Goal: Task Accomplishment & Management: Manage account settings

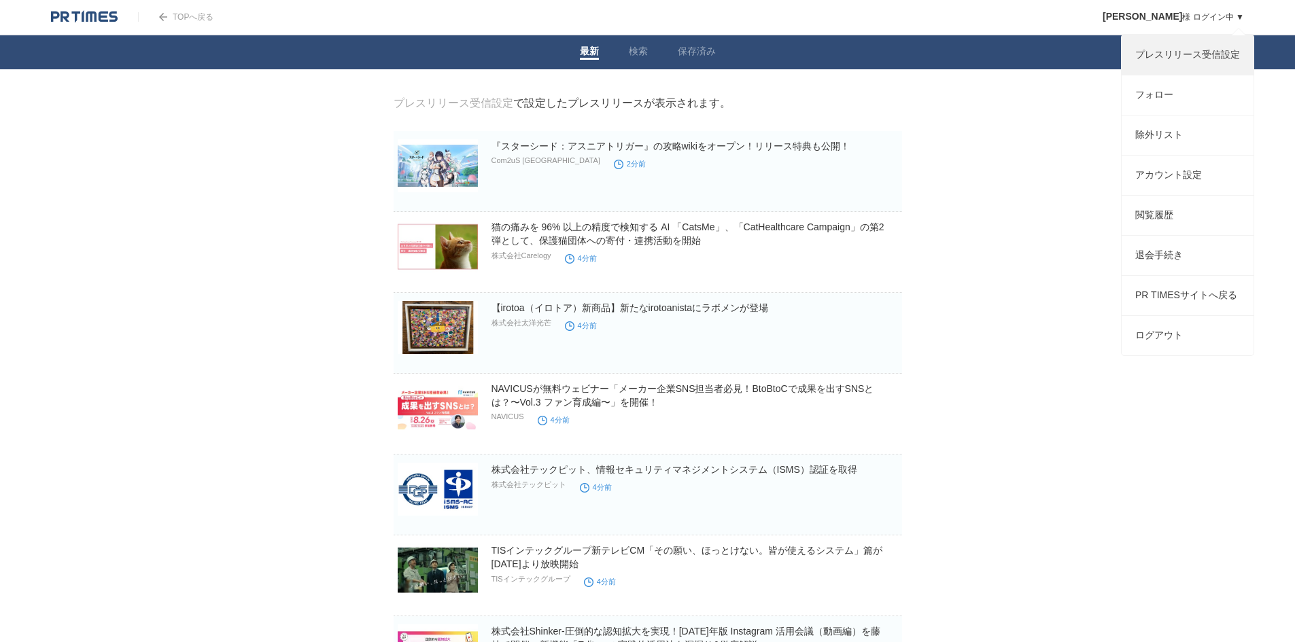
click at [1167, 54] on link "プレスリリース受信設定" at bounding box center [1188, 54] width 132 height 39
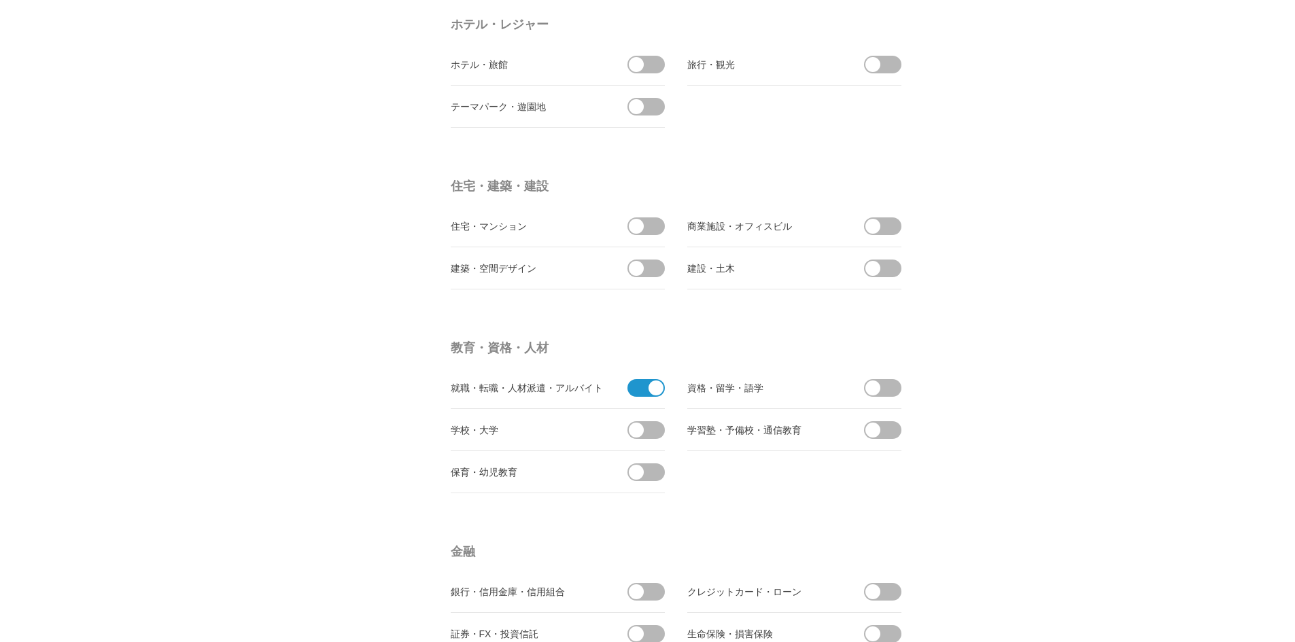
scroll to position [3195, 0]
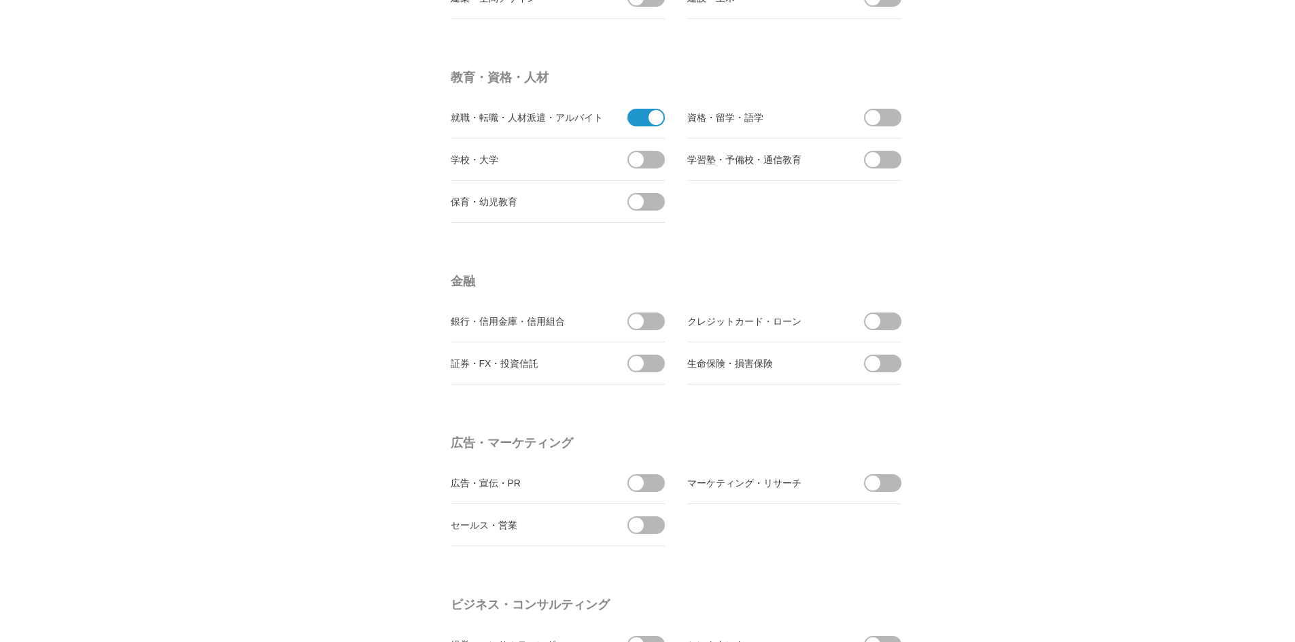
click at [655, 120] on span at bounding box center [656, 117] width 15 height 15
click at [0, 0] on input "checkbox" at bounding box center [0, 0] width 0 height 0
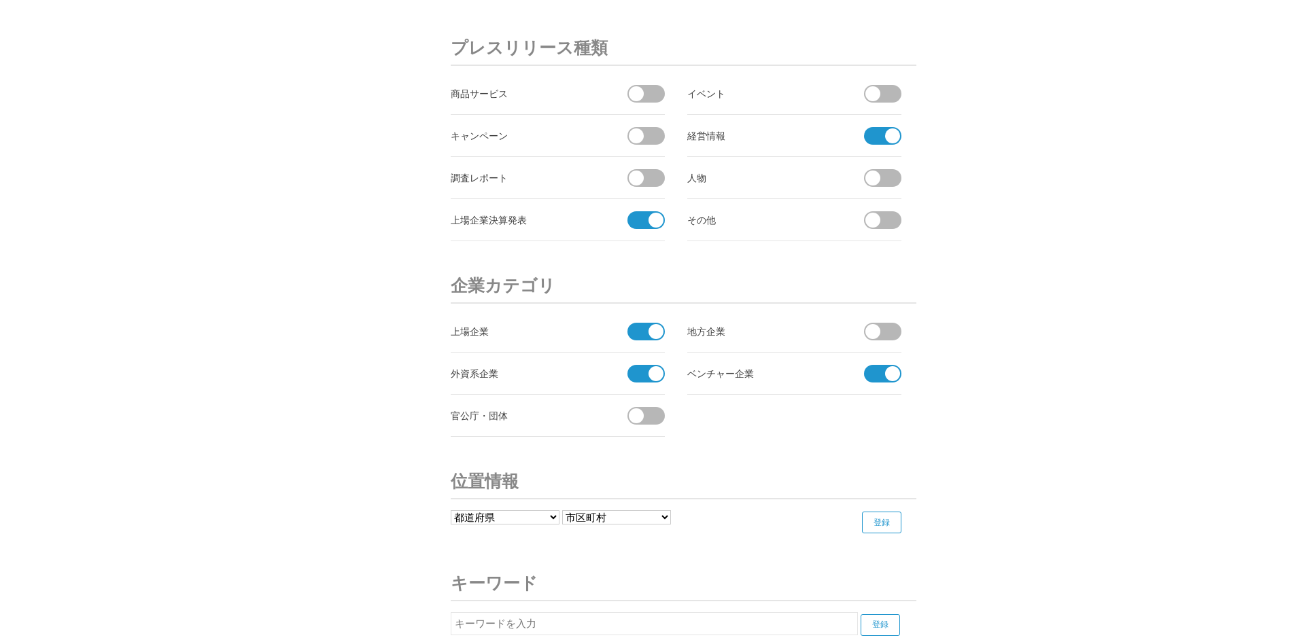
scroll to position [4516, 0]
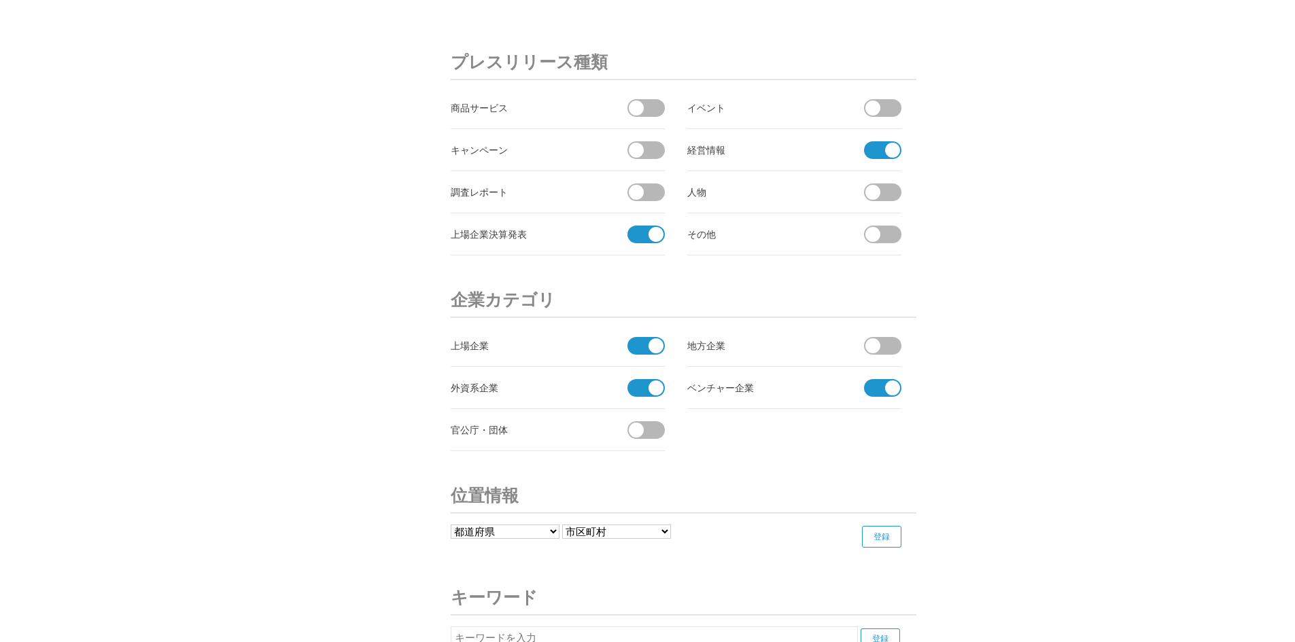
click at [876, 150] on span at bounding box center [878, 150] width 29 height 18
click at [0, 0] on input "checkbox" at bounding box center [0, 0] width 0 height 0
click at [635, 237] on span at bounding box center [641, 235] width 29 height 18
click at [0, 0] on input "checkbox" at bounding box center [0, 0] width 0 height 0
click at [651, 347] on span at bounding box center [656, 346] width 15 height 15
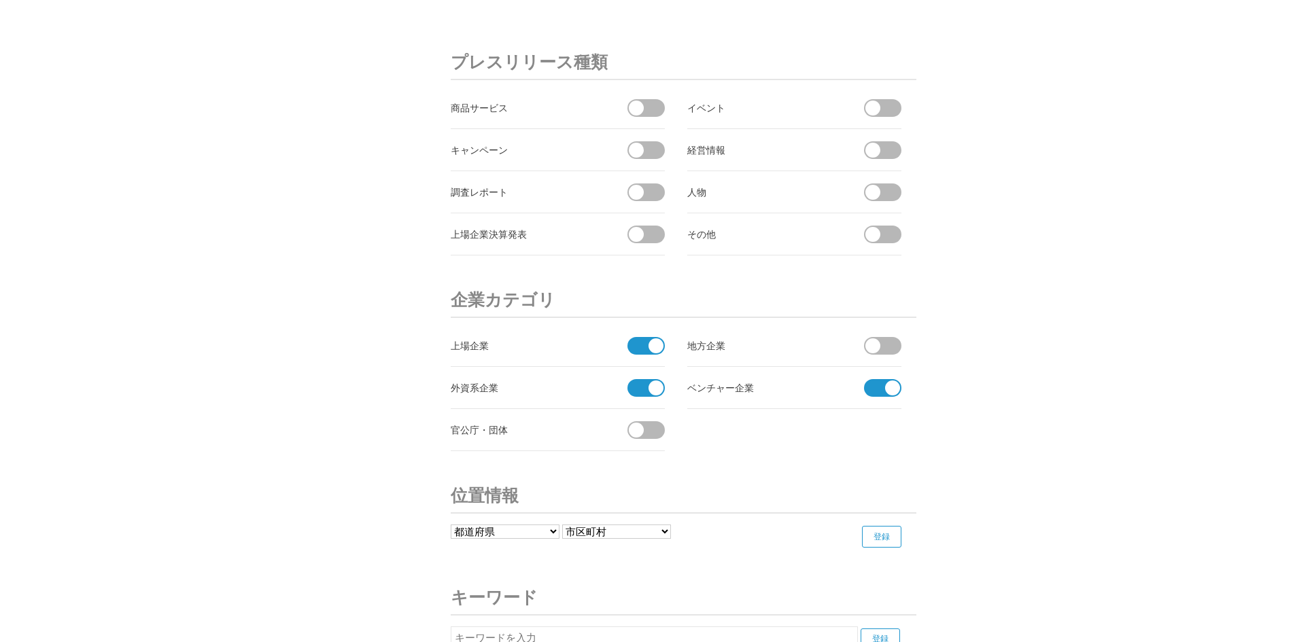
click at [0, 0] on input "checkbox" at bounding box center [0, 0] width 0 height 0
click at [651, 389] on span at bounding box center [656, 388] width 15 height 15
click at [0, 0] on input "checkbox" at bounding box center [0, 0] width 0 height 0
click at [880, 402] on li "ベンチャー企業" at bounding box center [794, 388] width 214 height 42
click at [881, 396] on span at bounding box center [878, 388] width 29 height 18
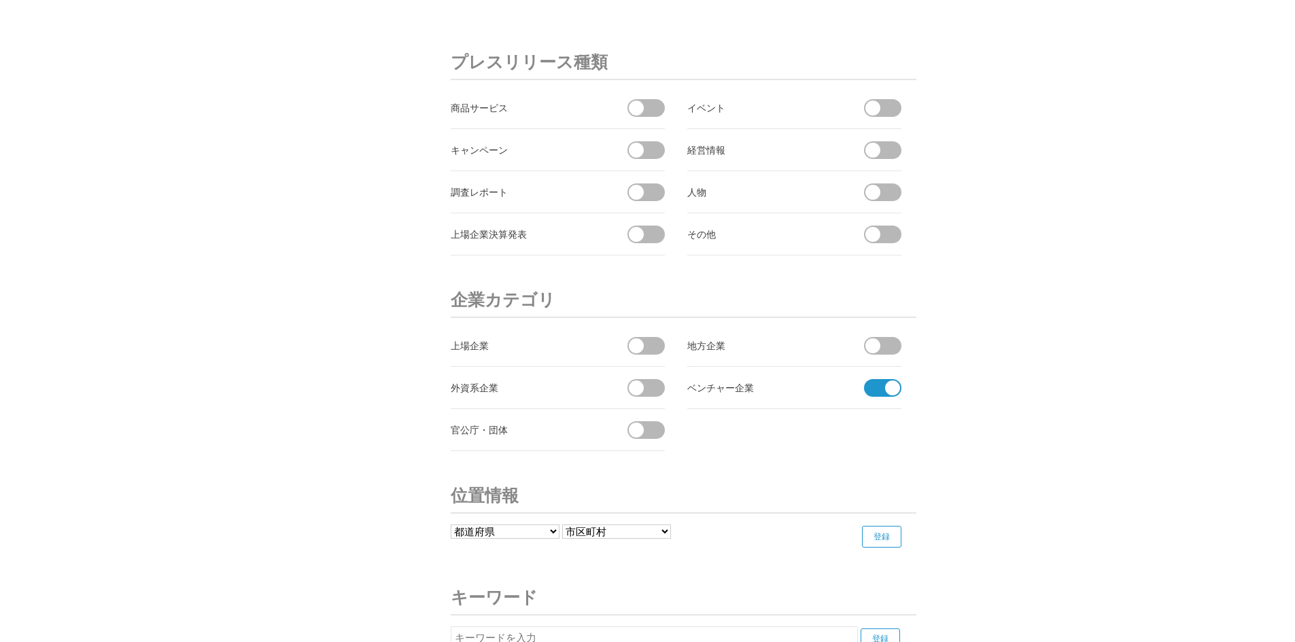
click at [0, 0] on input "checkbox" at bounding box center [0, 0] width 0 height 0
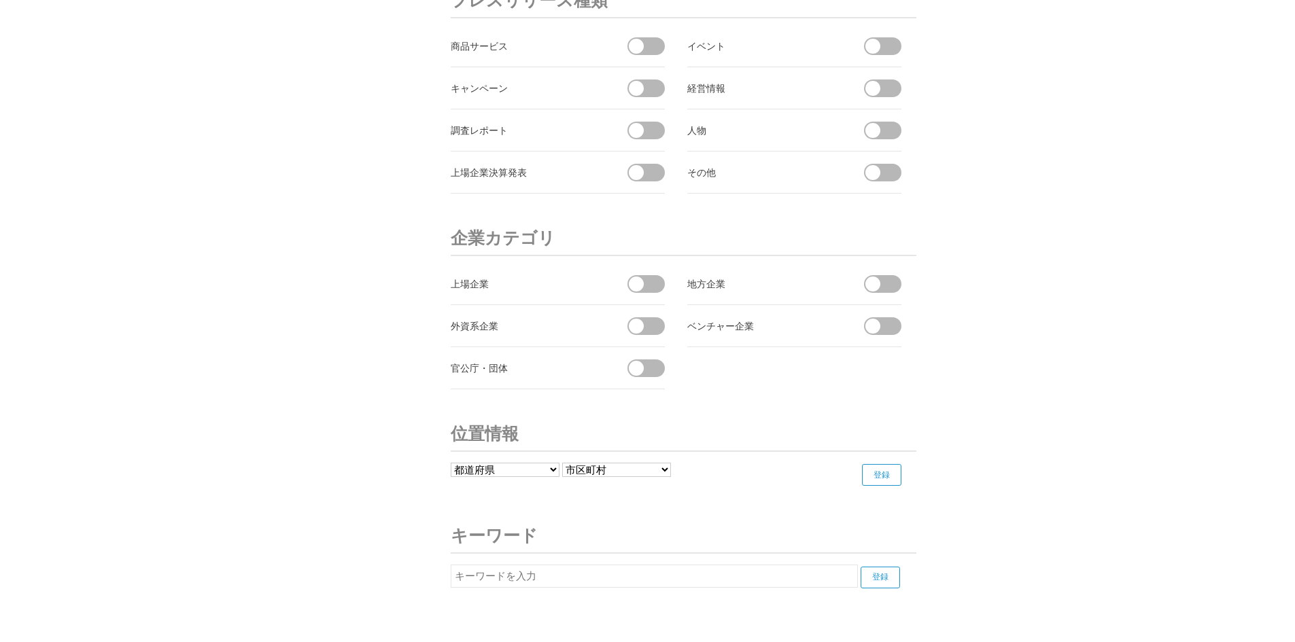
scroll to position [4555, 0]
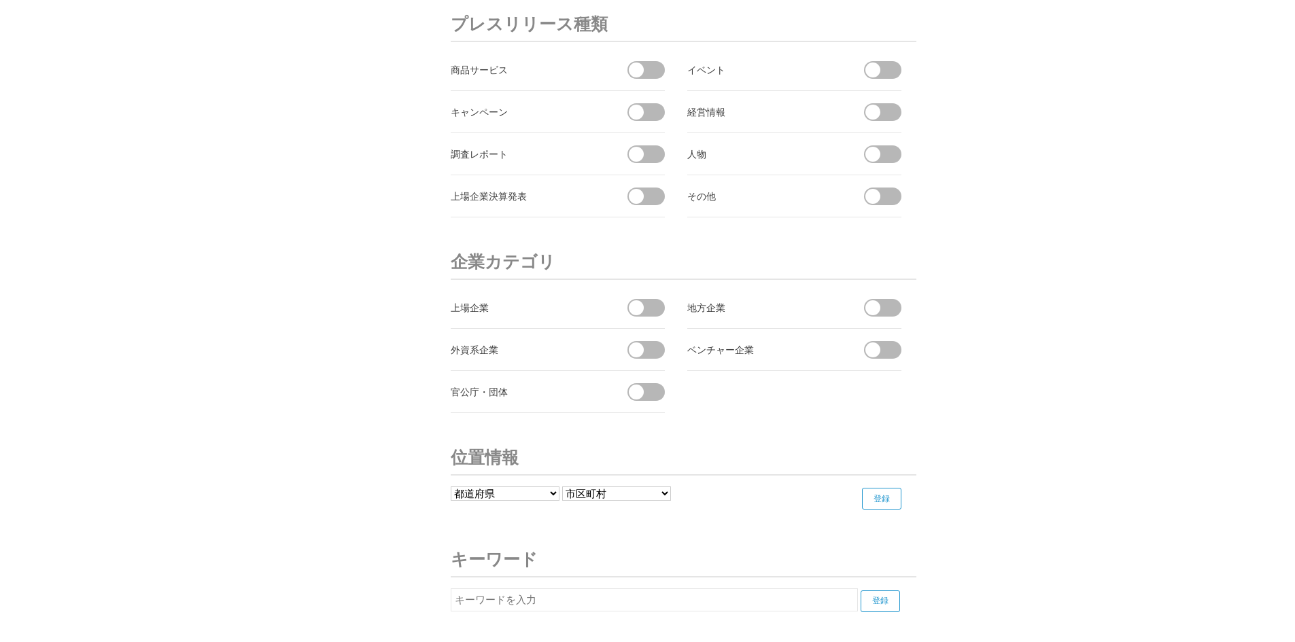
click at [646, 300] on span at bounding box center [650, 308] width 29 height 18
click at [0, 0] on input "受信する" at bounding box center [0, 0] width 0 height 0
click at [888, 349] on span at bounding box center [887, 350] width 29 height 18
click at [0, 0] on input "受信する" at bounding box center [0, 0] width 0 height 0
click at [647, 351] on span at bounding box center [650, 350] width 29 height 18
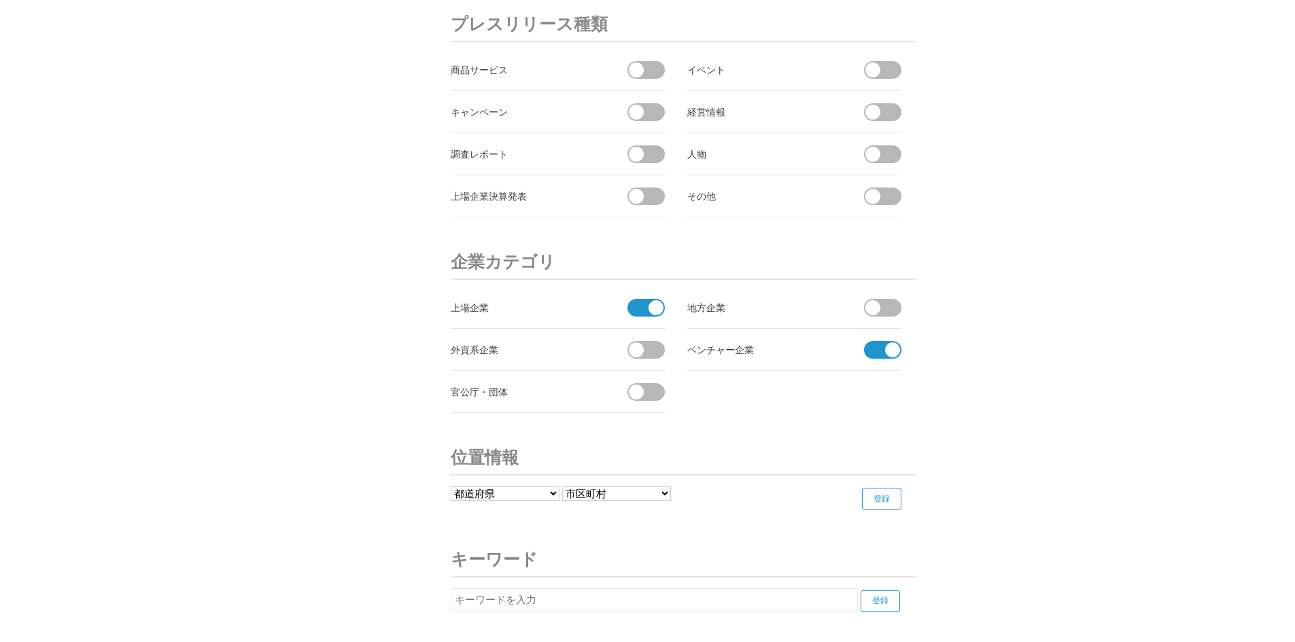
click at [0, 0] on input "受信する" at bounding box center [0, 0] width 0 height 0
drag, startPoint x: 640, startPoint y: 160, endPoint x: 646, endPoint y: 182, distance: 21.8
click at [641, 166] on li "調査レポート" at bounding box center [558, 154] width 214 height 42
click at [645, 196] on span at bounding box center [650, 197] width 29 height 18
click at [0, 0] on input "受信する" at bounding box center [0, 0] width 0 height 0
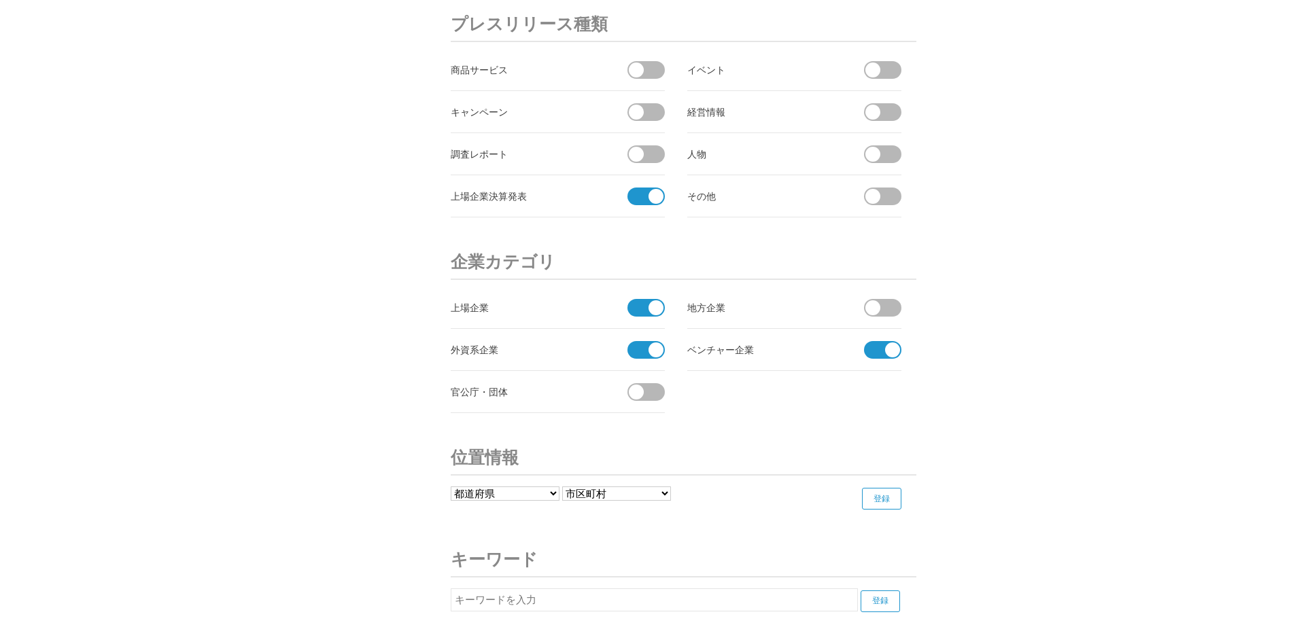
click at [644, 158] on span at bounding box center [650, 154] width 29 height 18
click at [0, 0] on input "checkbox" at bounding box center [0, 0] width 0 height 0
drag, startPoint x: 882, startPoint y: 117, endPoint x: 879, endPoint y: 133, distance: 16.7
click at [880, 126] on li "経営情報 受信する" at bounding box center [794, 112] width 214 height 42
click at [879, 156] on span at bounding box center [872, 154] width 15 height 15
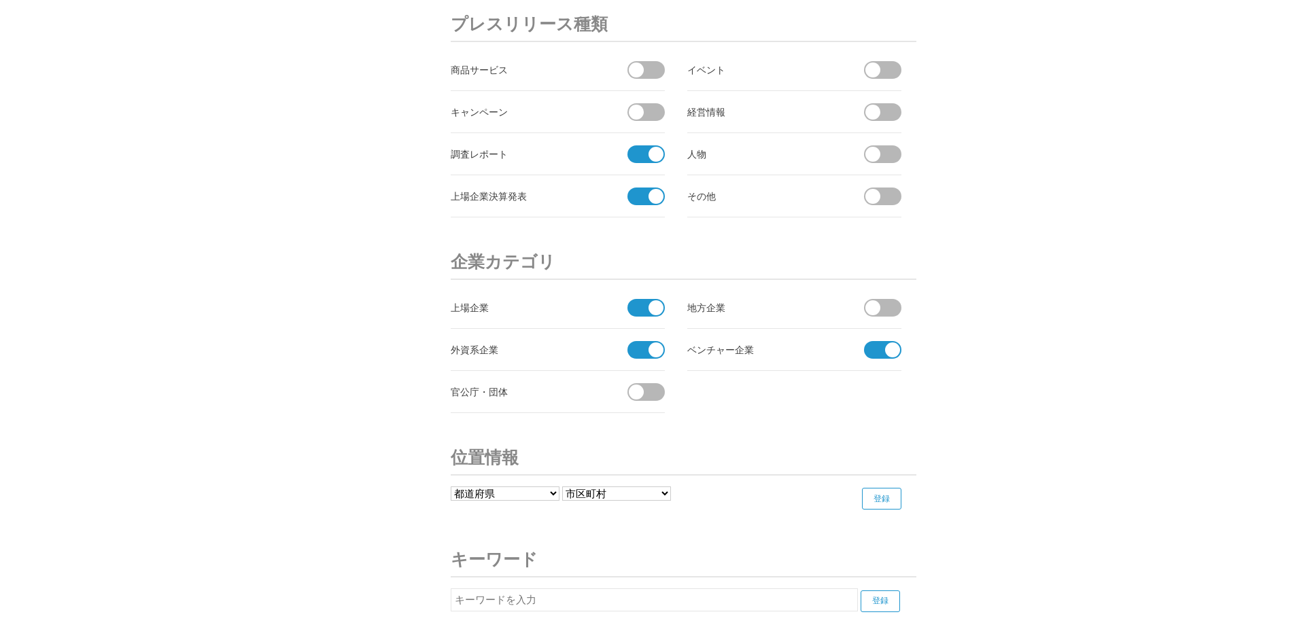
click at [0, 0] on input "checkbox" at bounding box center [0, 0] width 0 height 0
click at [880, 124] on li "経営情報 受信する" at bounding box center [794, 112] width 214 height 42
click at [885, 111] on span at bounding box center [887, 112] width 29 height 18
click at [0, 0] on input "受信する" at bounding box center [0, 0] width 0 height 0
click at [880, 72] on span at bounding box center [872, 70] width 15 height 15
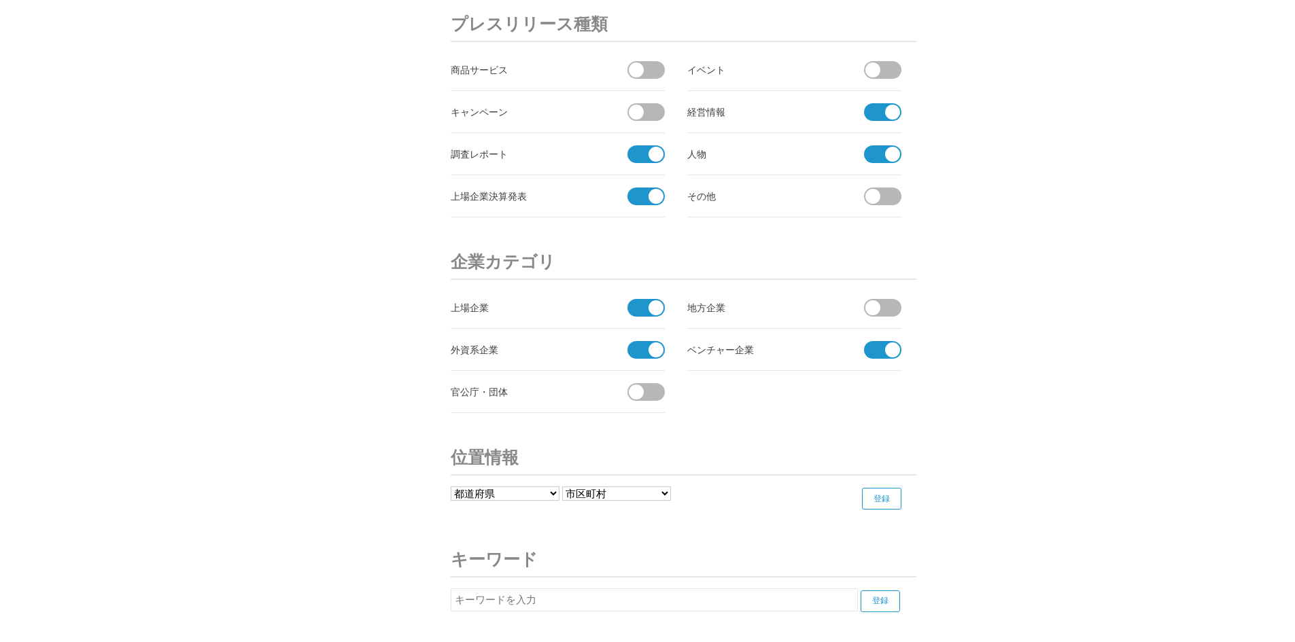
click at [0, 0] on input "checkbox" at bounding box center [0, 0] width 0 height 0
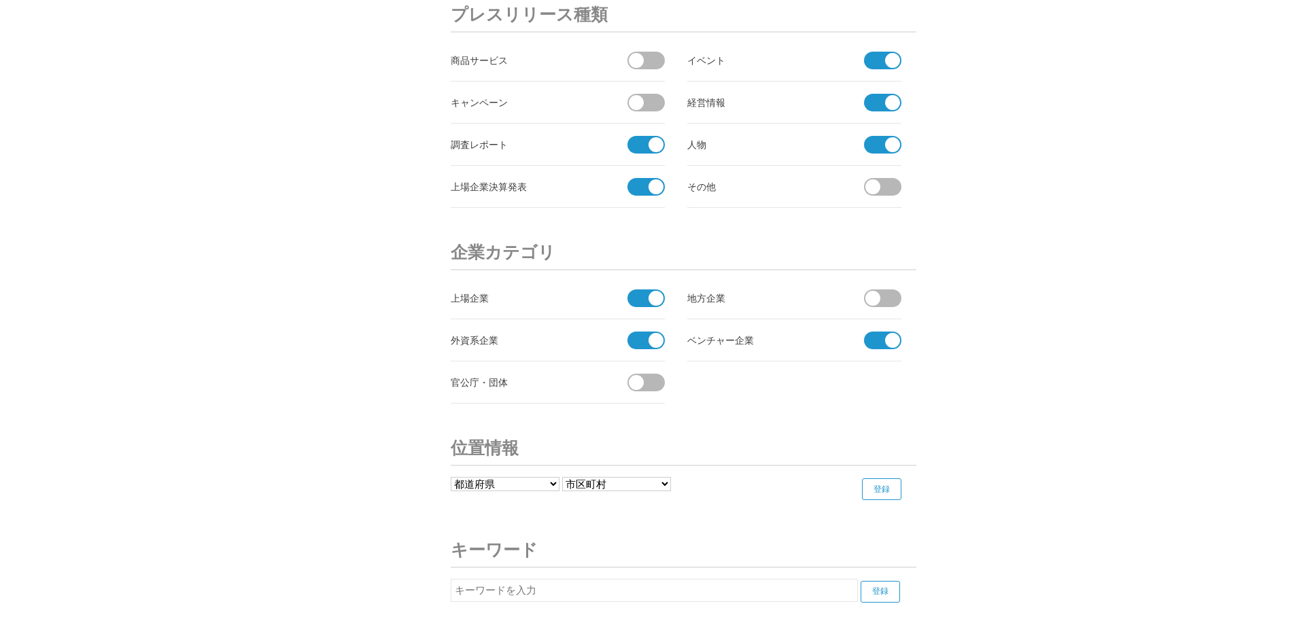
scroll to position [4652, 0]
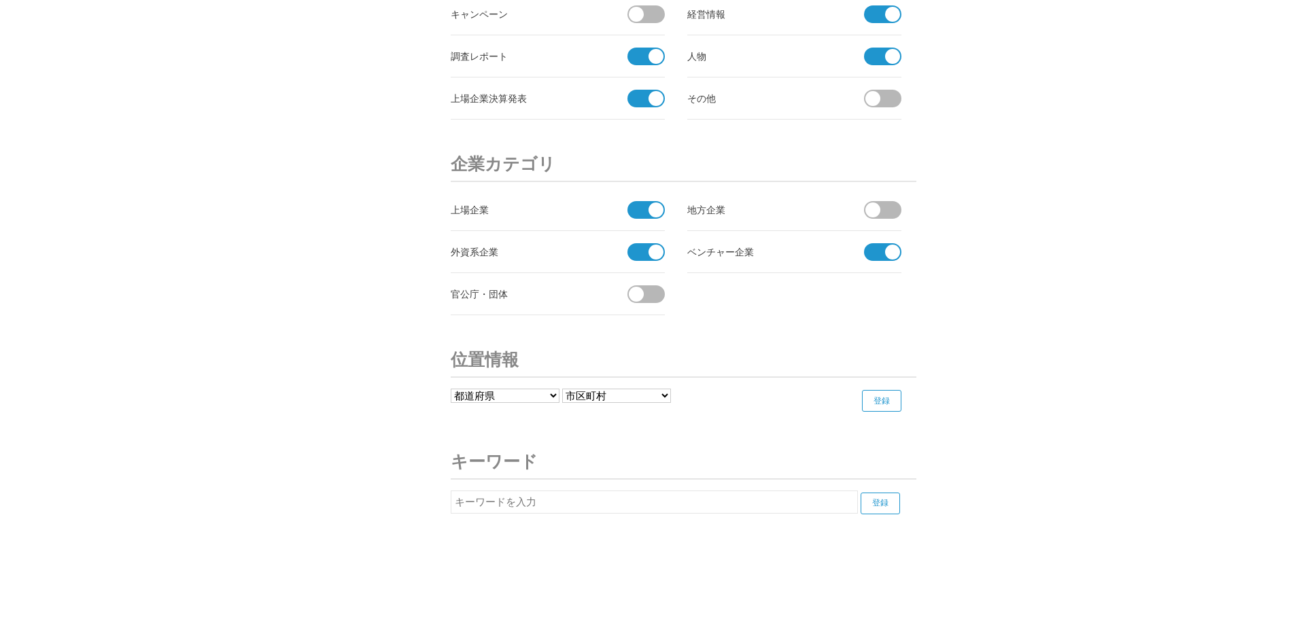
click at [523, 511] on input "text" at bounding box center [654, 502] width 407 height 23
type input "じ"
click at [527, 504] on input "人材紹介" at bounding box center [654, 502] width 407 height 23
type input "人材紹介"
click at [875, 509] on input "登録" at bounding box center [880, 504] width 39 height 22
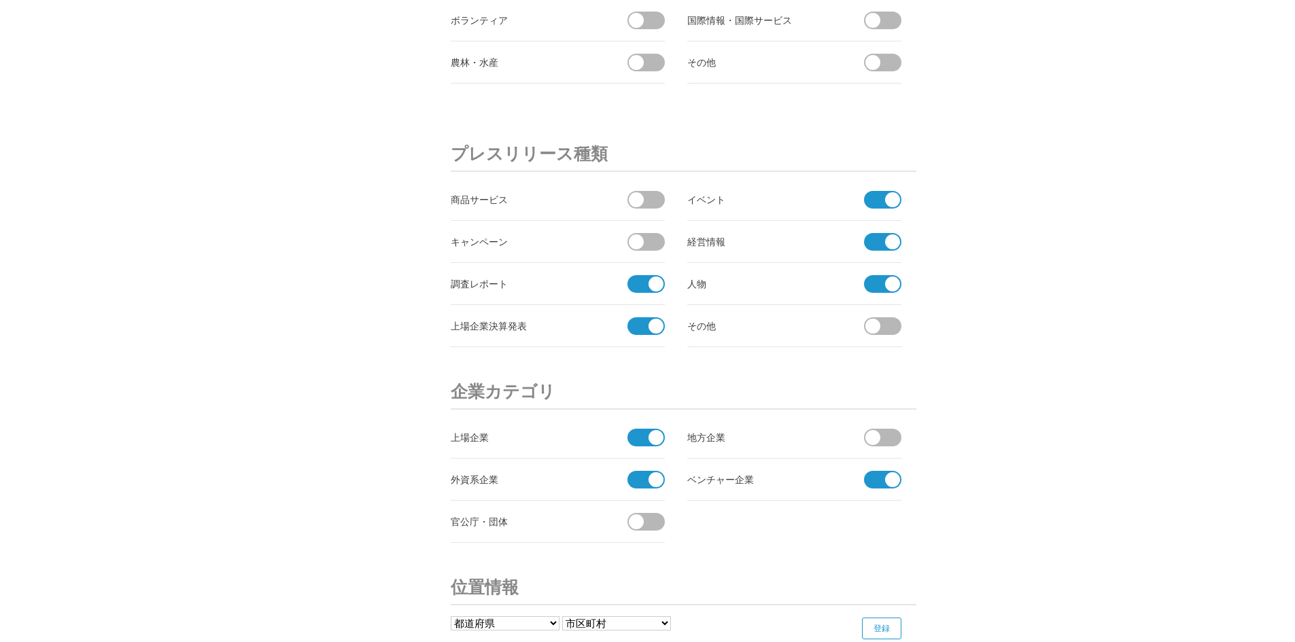
scroll to position [4292, 0]
